Goal: Navigation & Orientation: Go to known website

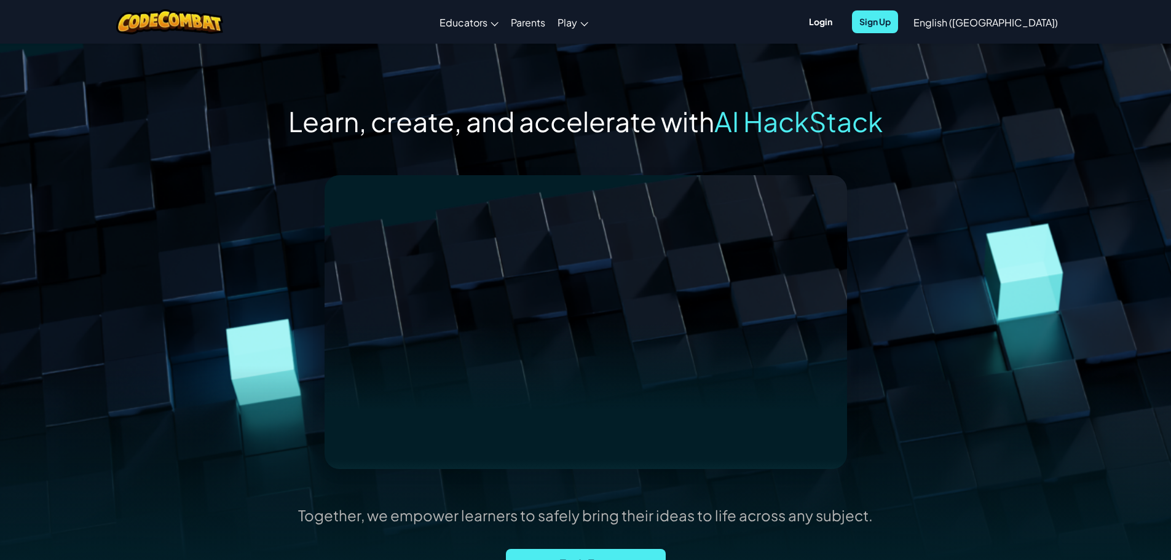
click at [519, 124] on span "Learn, create, and accelerate with" at bounding box center [501, 121] width 426 height 34
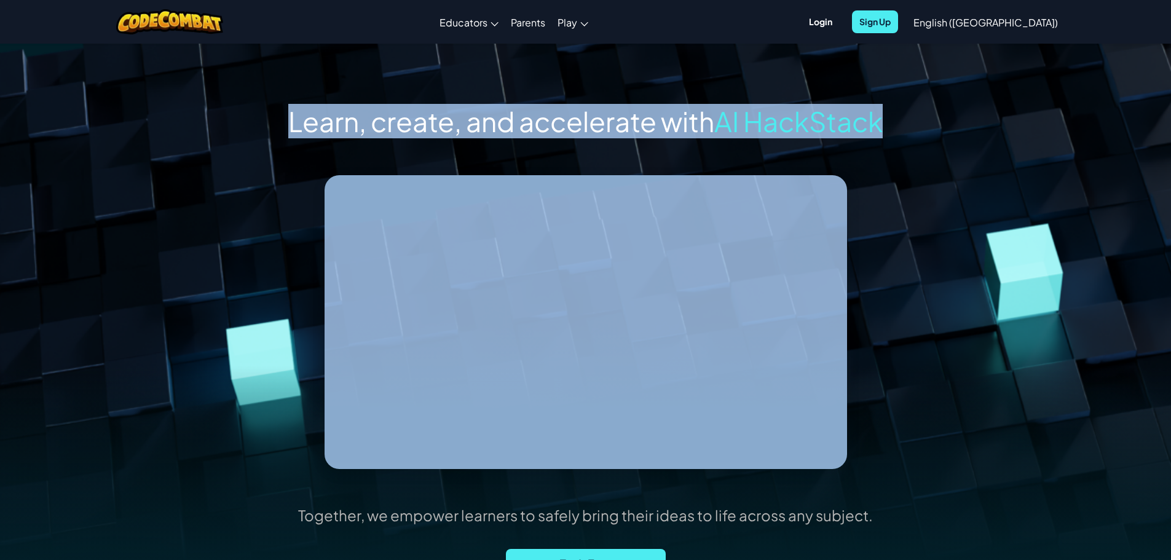
click at [519, 124] on span "Learn, create, and accelerate with" at bounding box center [501, 121] width 426 height 34
click at [527, 124] on span "Learn, create, and accelerate with" at bounding box center [501, 121] width 426 height 34
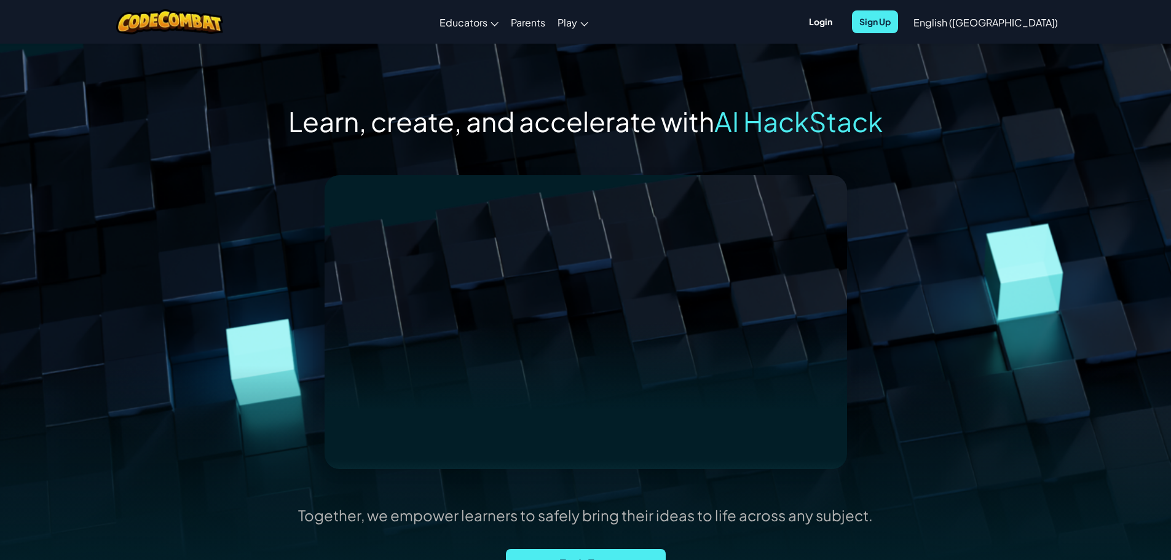
click at [840, 23] on span "Login" at bounding box center [821, 21] width 38 height 23
